Goal: Task Accomplishment & Management: Manage account settings

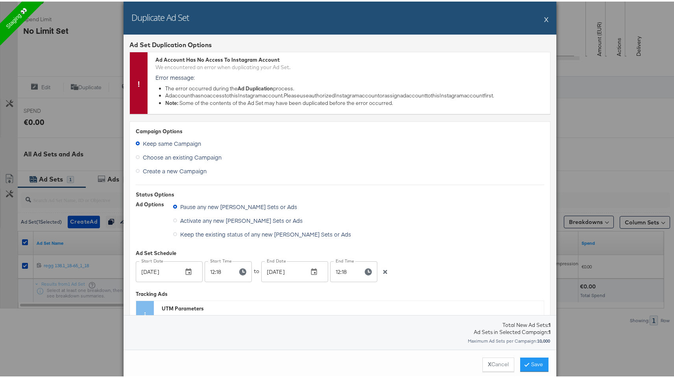
click at [545, 15] on button "X" at bounding box center [546, 18] width 4 height 16
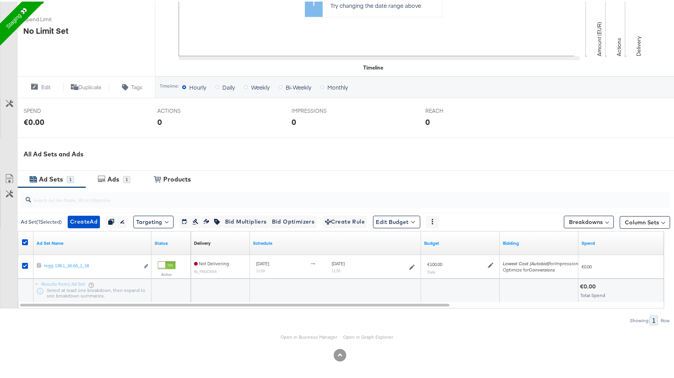
click at [44, 179] on div "Ad Sets" at bounding box center [51, 177] width 24 height 9
click at [109, 179] on div "Ads" at bounding box center [113, 177] width 12 height 9
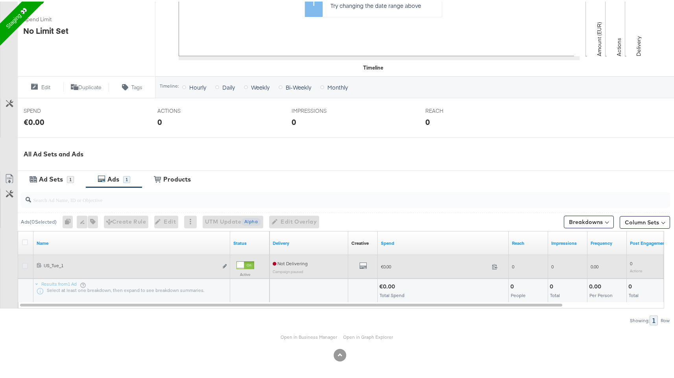
click at [25, 264] on icon at bounding box center [25, 265] width 6 height 6
click at [0, 0] on input "checkbox" at bounding box center [0, 0] width 0 height 0
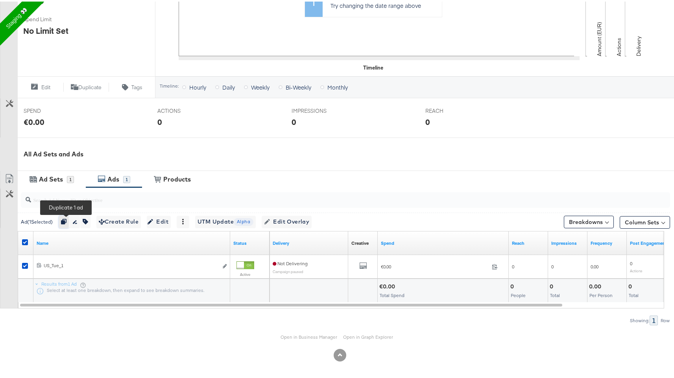
click at [65, 218] on icon "button" at bounding box center [64, 220] width 6 height 6
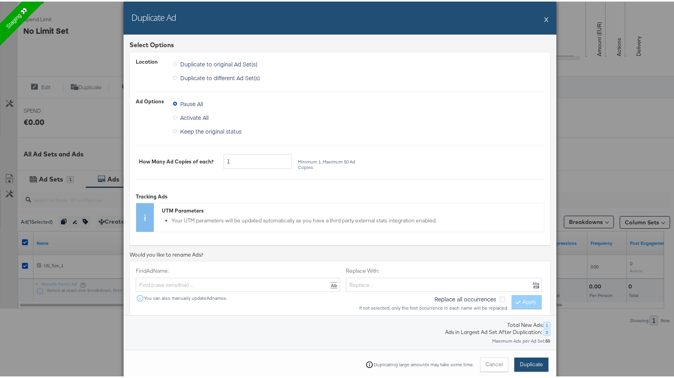
click at [532, 360] on span "Duplicate" at bounding box center [531, 362] width 23 height 7
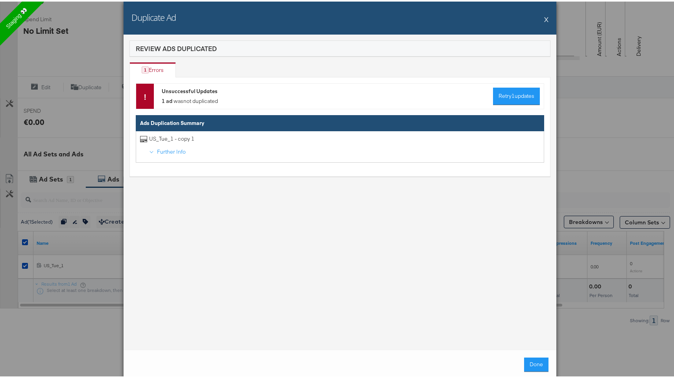
click at [544, 18] on button "X" at bounding box center [546, 18] width 4 height 16
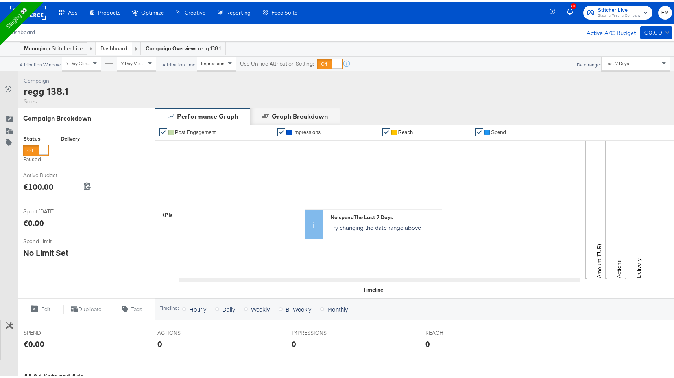
click at [110, 45] on link "Dashboard" at bounding box center [113, 46] width 27 height 7
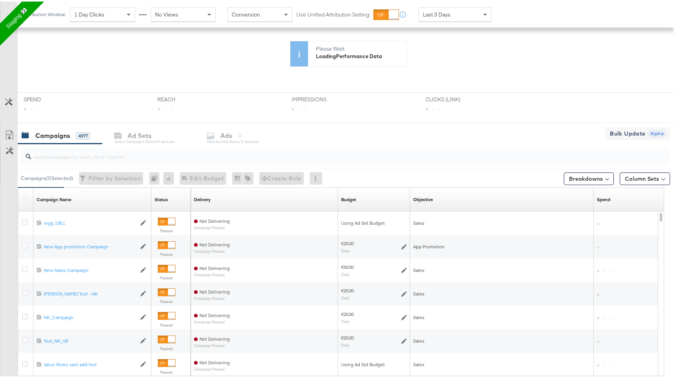
scroll to position [170, 0]
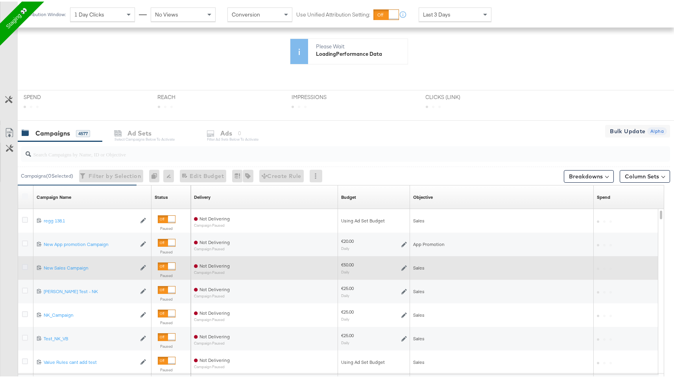
click at [23, 265] on icon at bounding box center [25, 266] width 6 height 6
click at [0, 0] on input "checkbox" at bounding box center [0, 0] width 0 height 0
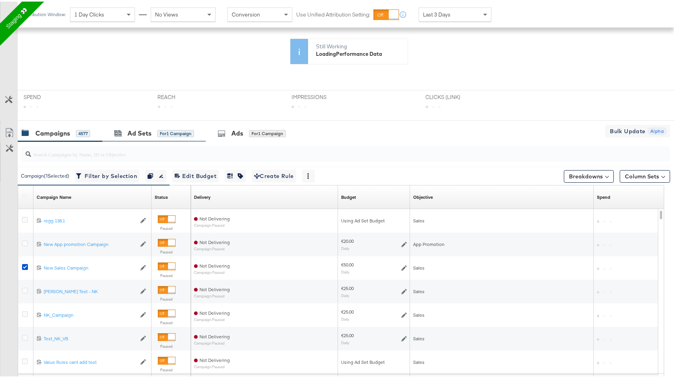
click at [149, 137] on div "Ad Sets for 1 Campaign" at bounding box center [153, 131] width 103 height 17
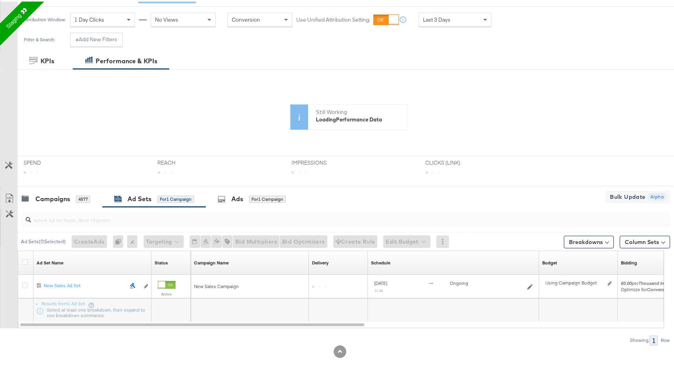
scroll to position [104, 0]
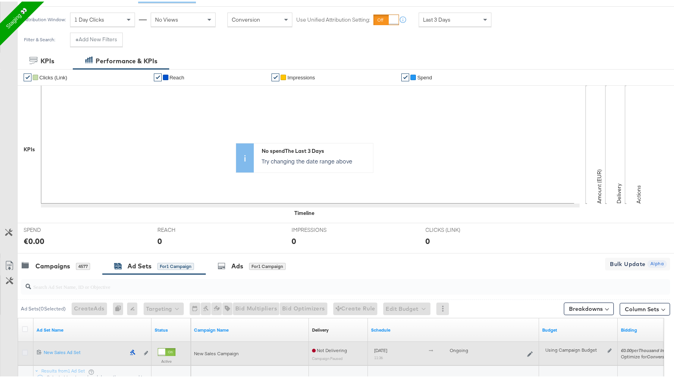
click at [23, 352] on icon at bounding box center [25, 351] width 6 height 6
click at [0, 0] on input "checkbox" at bounding box center [0, 0] width 0 height 0
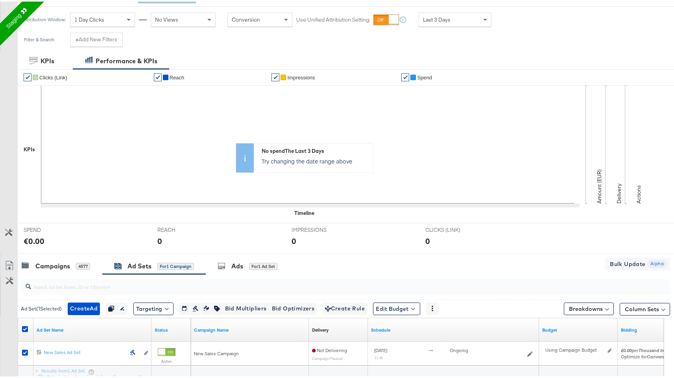
scroll to position [171, 0]
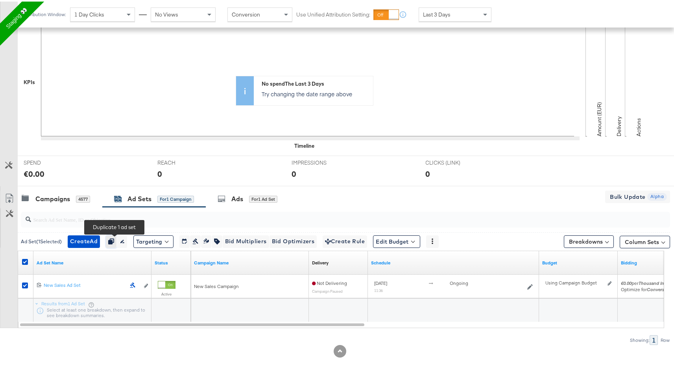
click at [114, 238] on icon "button" at bounding box center [111, 240] width 6 height 6
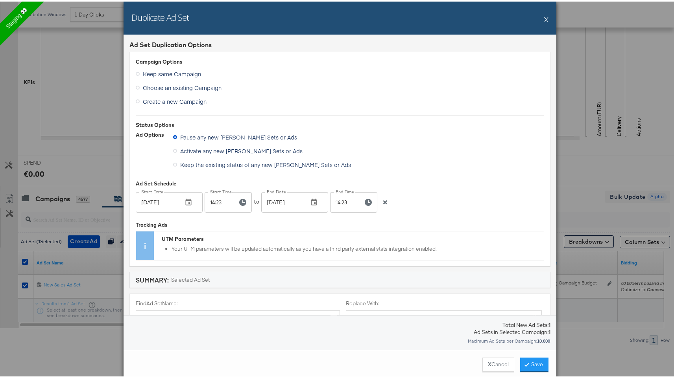
click at [546, 363] on div "X Cancel Save" at bounding box center [339, 363] width 433 height 30
click at [535, 363] on button "Save" at bounding box center [534, 363] width 28 height 14
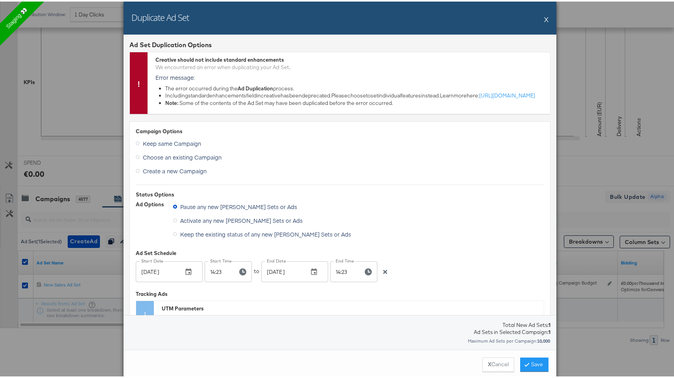
click at [112, 194] on div "Duplicate Ad Set X Ad Set Duplication Options Creative should not include stand…" at bounding box center [340, 189] width 680 height 378
click at [544, 17] on button "X" at bounding box center [546, 18] width 4 height 16
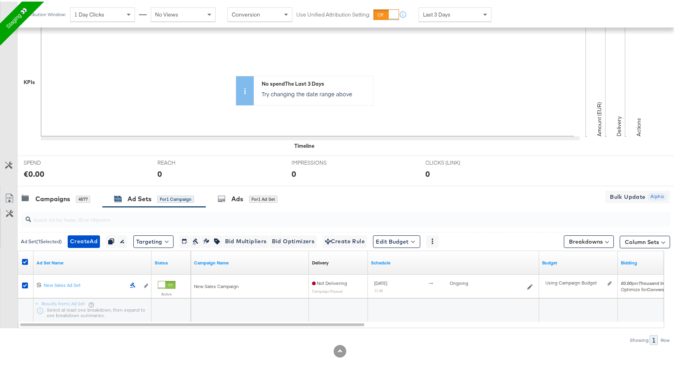
scroll to position [0, 0]
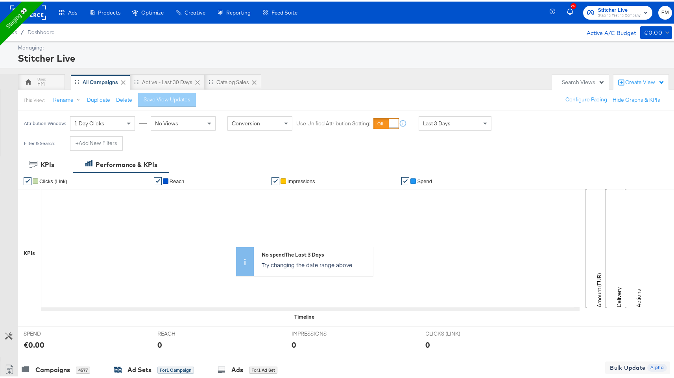
click at [41, 13] on rect at bounding box center [28, 11] width 36 height 14
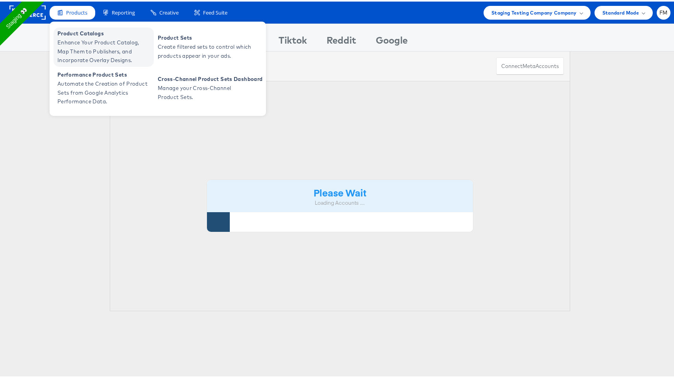
click at [119, 48] on span "Enhance Your Product Catalog, Map Them to Publishers, and Incorporate Overlay D…" at bounding box center [104, 50] width 94 height 27
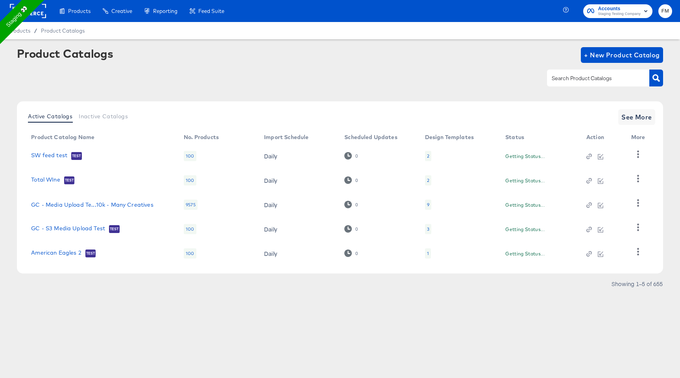
click at [612, 70] on div at bounding box center [598, 78] width 102 height 17
type input "snap"
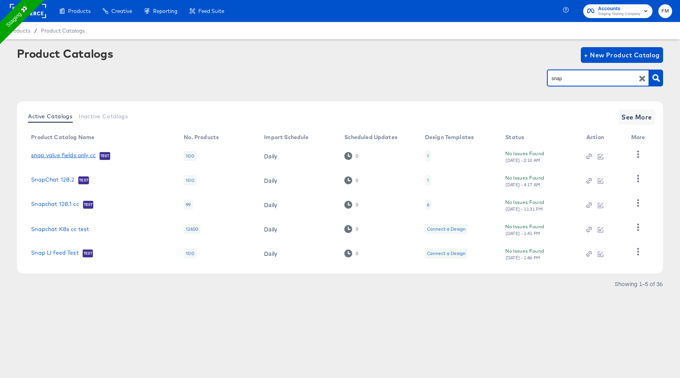
click at [82, 153] on link "snap value fields only cc" at bounding box center [63, 156] width 65 height 8
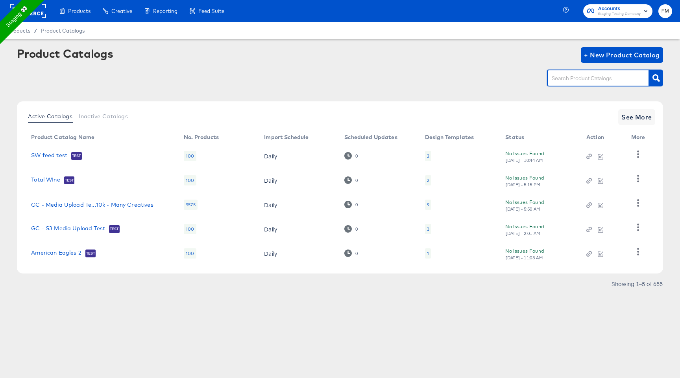
click at [583, 80] on input "text" at bounding box center [592, 78] width 84 height 9
type input "snap"
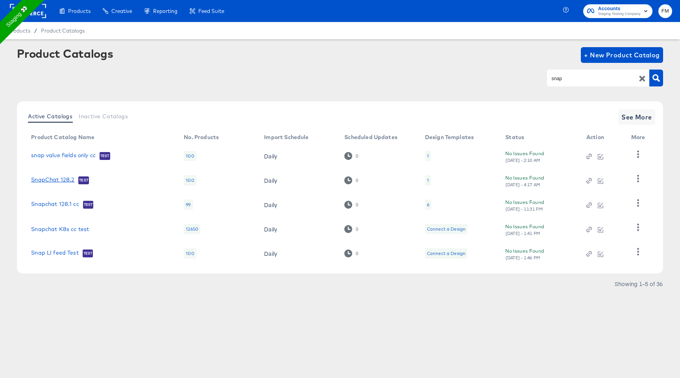
click at [66, 182] on link "SnapChat 128.2" at bounding box center [52, 181] width 43 height 8
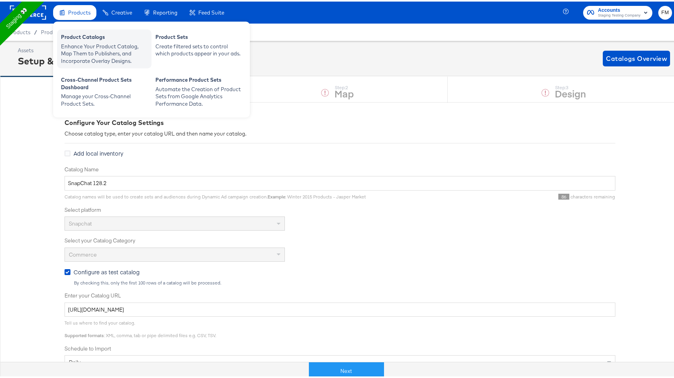
click at [78, 37] on div "Product Catalogs" at bounding box center [104, 36] width 87 height 9
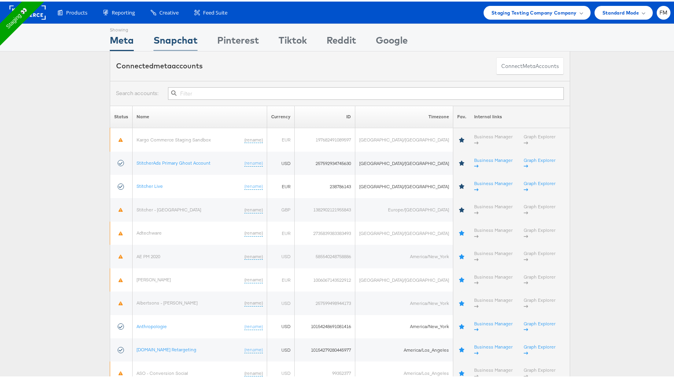
click at [182, 42] on div "Snapchat" at bounding box center [175, 41] width 44 height 18
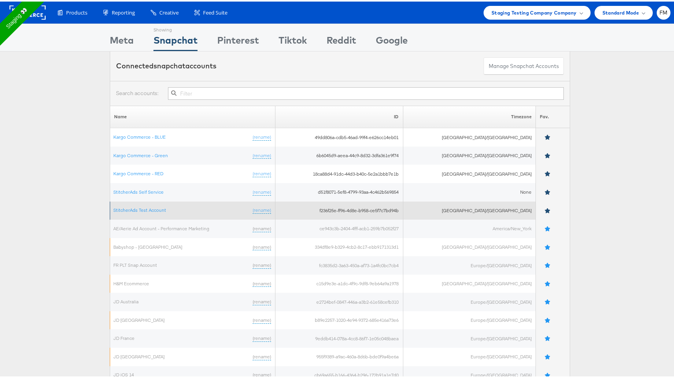
click at [147, 205] on td "StitcherAds Test Account (rename)" at bounding box center [192, 209] width 165 height 18
click at [147, 208] on link "StitcherAds Test Account" at bounding box center [139, 209] width 53 height 6
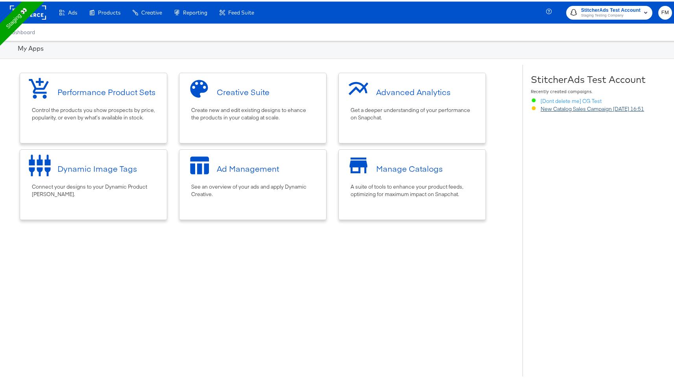
click at [550, 105] on link "New Catalog Sales Campaign 12-Feb-2025 16:51" at bounding box center [591, 107] width 103 height 7
click at [38, 15] on rect at bounding box center [28, 11] width 36 height 14
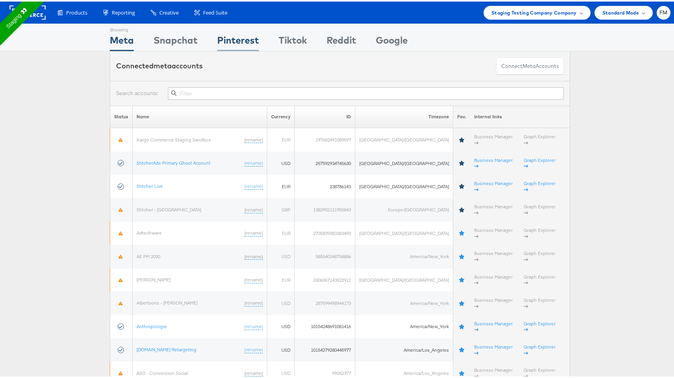
click at [247, 40] on div "Pinterest" at bounding box center [238, 41] width 42 height 18
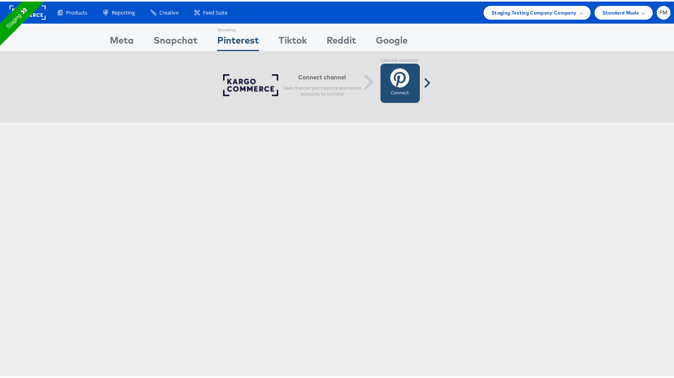
click at [406, 85] on link "Connect Connected" at bounding box center [399, 81] width 39 height 39
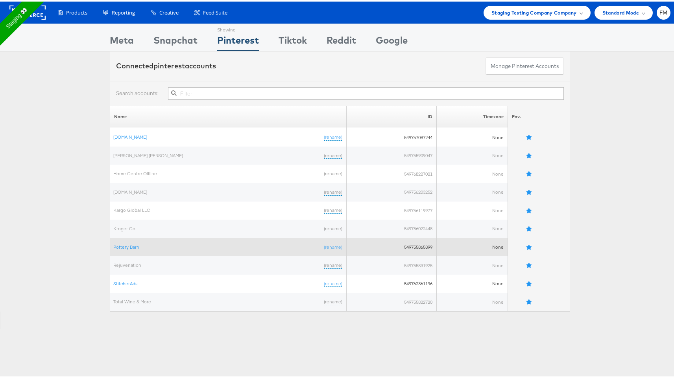
click at [127, 249] on td "Pottery Barn (rename)" at bounding box center [228, 246] width 236 height 18
click at [129, 241] on td "Pottery Barn (rename)" at bounding box center [228, 246] width 236 height 18
click at [133, 248] on td "Pottery Barn (rename)" at bounding box center [228, 246] width 236 height 18
click at [129, 245] on link "Pottery Barn" at bounding box center [126, 246] width 26 height 6
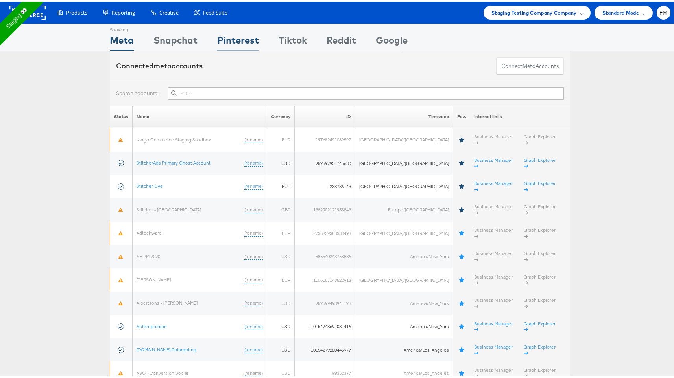
click at [240, 40] on div "Pinterest" at bounding box center [238, 41] width 42 height 18
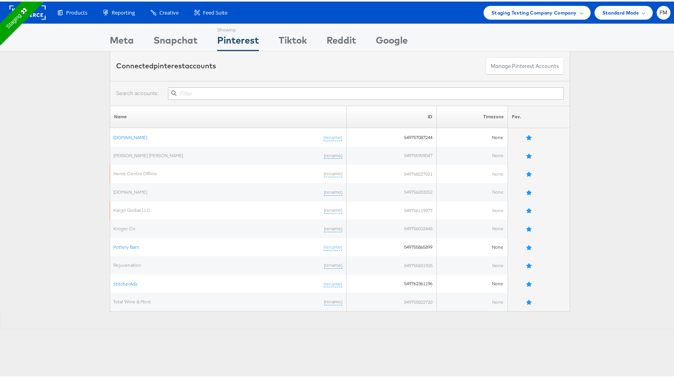
click at [276, 38] on div "Showing Meta Showing [GEOGRAPHIC_DATA] Showing Pinterest Showing Tiktok Showing…" at bounding box center [340, 35] width 460 height 27
click at [289, 38] on div "Tiktok" at bounding box center [292, 41] width 28 height 18
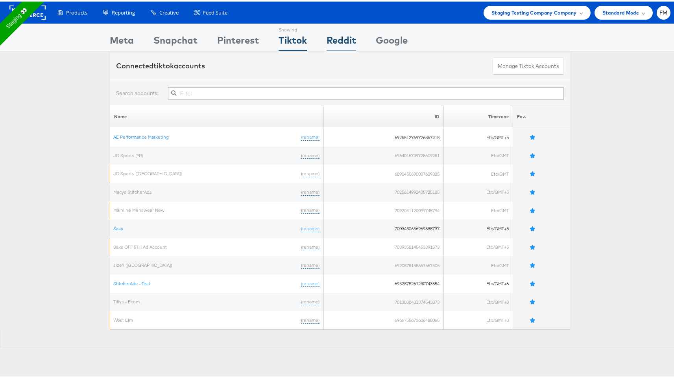
click at [341, 41] on div "Reddit" at bounding box center [340, 41] width 29 height 18
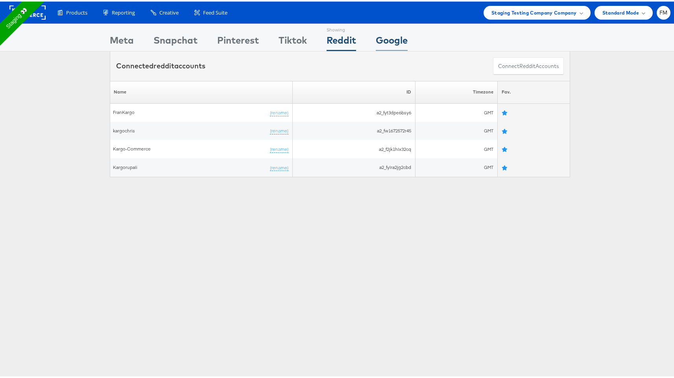
drag, startPoint x: 407, startPoint y: 42, endPoint x: 403, endPoint y: 42, distance: 4.4
click at [406, 42] on div "Showing Meta Showing [GEOGRAPHIC_DATA] Showing Pinterest Showing Tiktok Showing…" at bounding box center [340, 35] width 460 height 27
click at [394, 42] on div "Google" at bounding box center [392, 41] width 32 height 18
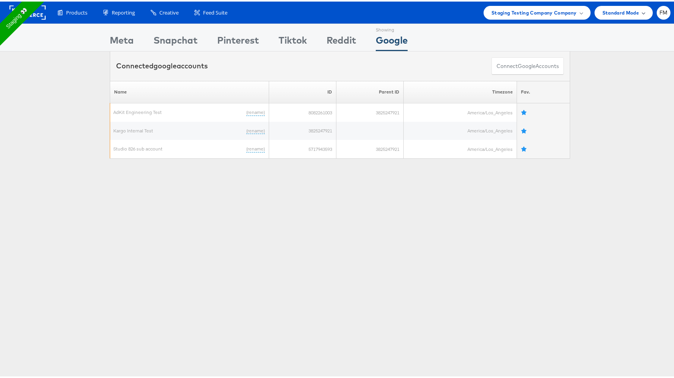
click at [645, 15] on div "Standard Mode" at bounding box center [623, 11] width 58 height 14
click at [659, 12] on span "FM" at bounding box center [663, 11] width 8 height 5
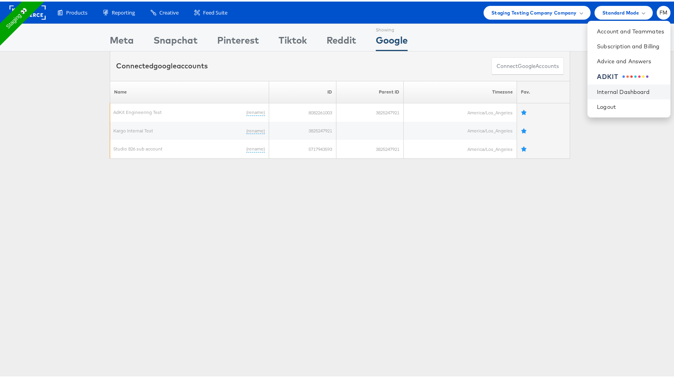
click at [616, 86] on li "Internal Dashboard" at bounding box center [628, 90] width 83 height 15
click at [619, 88] on link "Internal Dashboard" at bounding box center [630, 91] width 67 height 8
click at [120, 33] on div "Meta" at bounding box center [122, 41] width 24 height 18
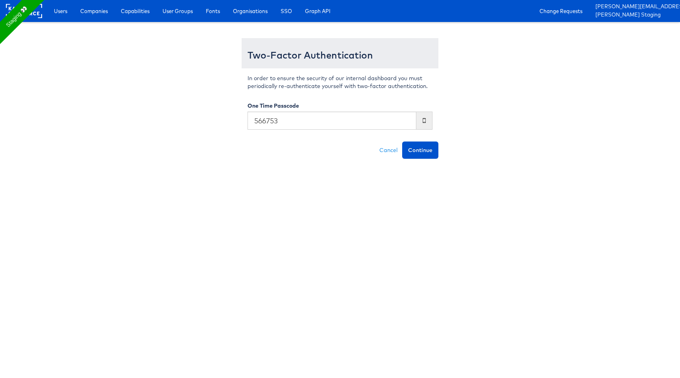
type input "566753"
click at [402, 142] on button "Continue" at bounding box center [420, 150] width 36 height 17
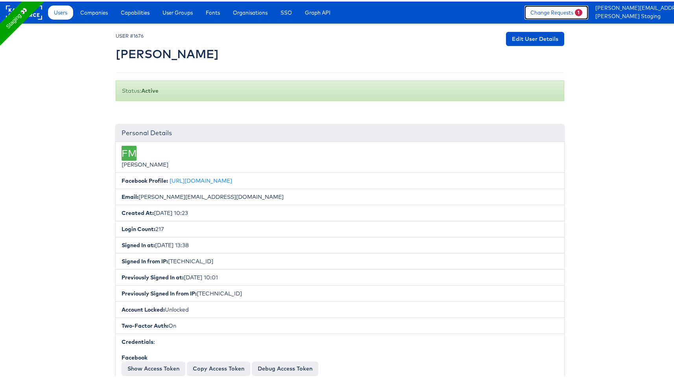
click at [550, 12] on link "Change Requests 1" at bounding box center [556, 11] width 64 height 14
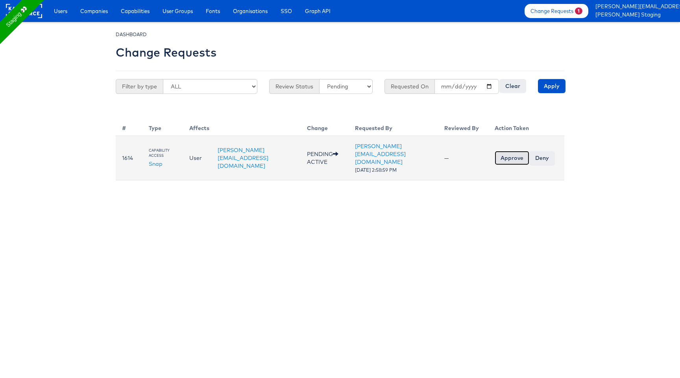
click at [511, 153] on input "Approve" at bounding box center [511, 158] width 35 height 14
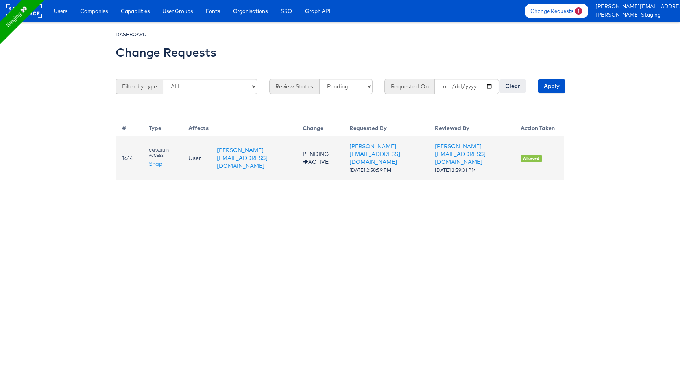
click at [280, 162] on td "liam.flynn@kargo.com" at bounding box center [253, 158] width 86 height 44
click at [307, 158] on td "PENDING ACTIVE" at bounding box center [319, 158] width 47 height 44
click at [157, 160] on link "Snap" at bounding box center [156, 163] width 14 height 7
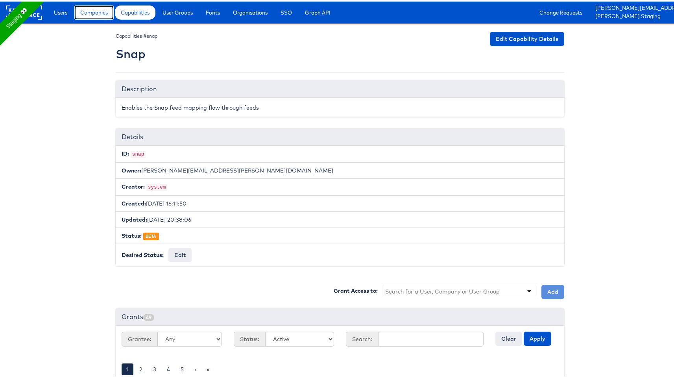
click at [79, 11] on link "Companies" at bounding box center [93, 11] width 39 height 14
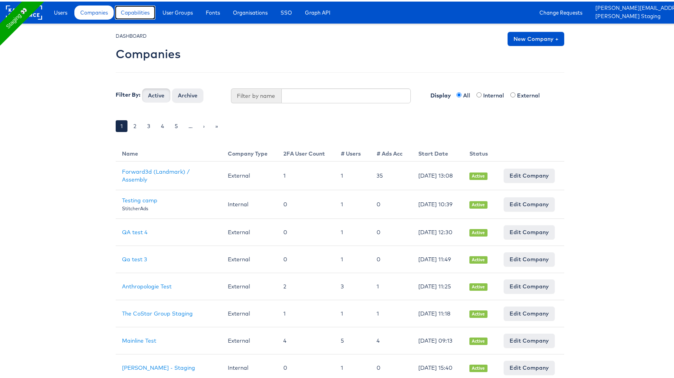
click at [123, 18] on link "Capabilities" at bounding box center [135, 11] width 41 height 14
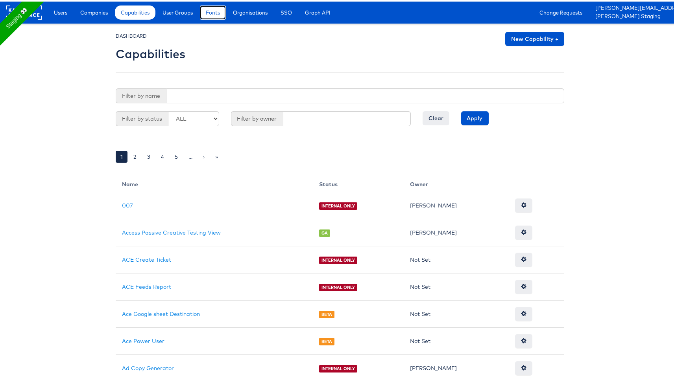
click at [212, 13] on span "Fonts" at bounding box center [213, 11] width 14 height 8
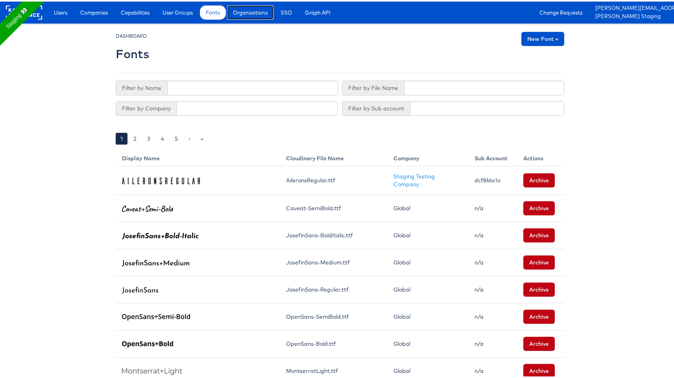
click at [253, 8] on span "Organisations" at bounding box center [250, 11] width 35 height 8
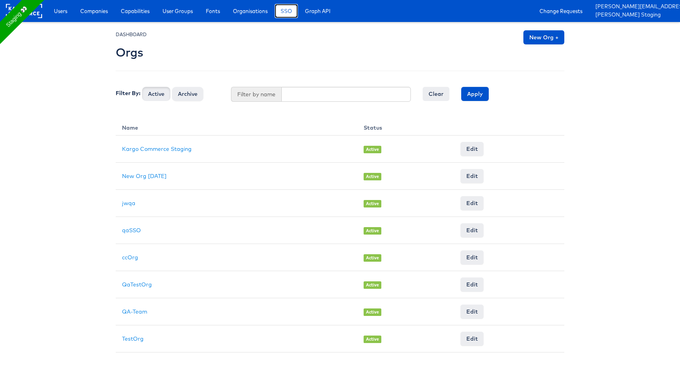
click at [292, 13] on span "SSO" at bounding box center [285, 11] width 11 height 8
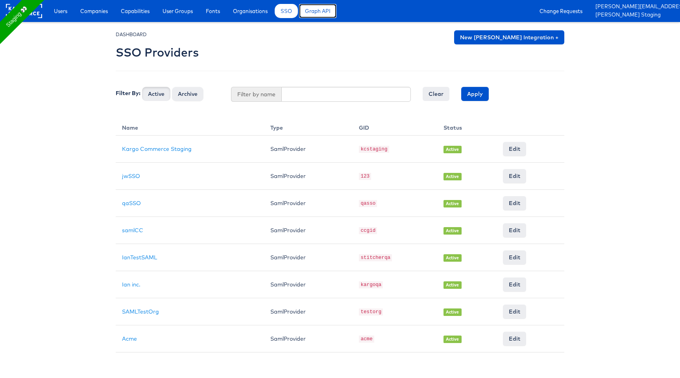
click at [327, 9] on span "Graph API" at bounding box center [318, 11] width 26 height 8
